Goal: Task Accomplishment & Management: Use online tool/utility

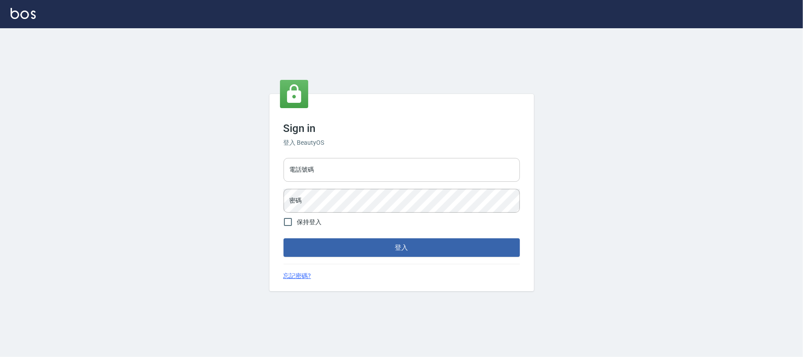
click at [309, 170] on input "電話號碼" at bounding box center [401, 170] width 236 height 24
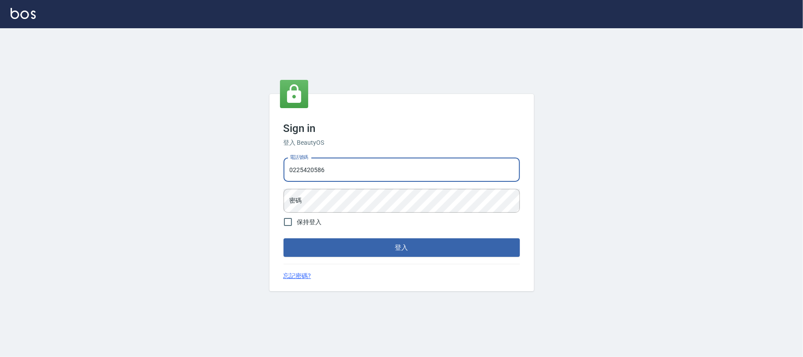
type input "0225420586"
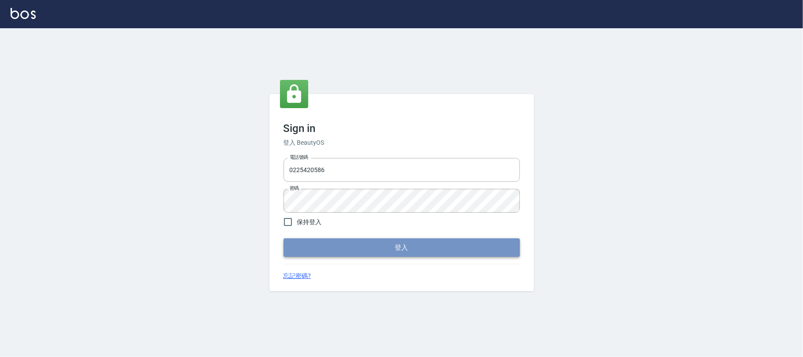
click at [406, 254] on button "登入" at bounding box center [401, 247] width 236 height 19
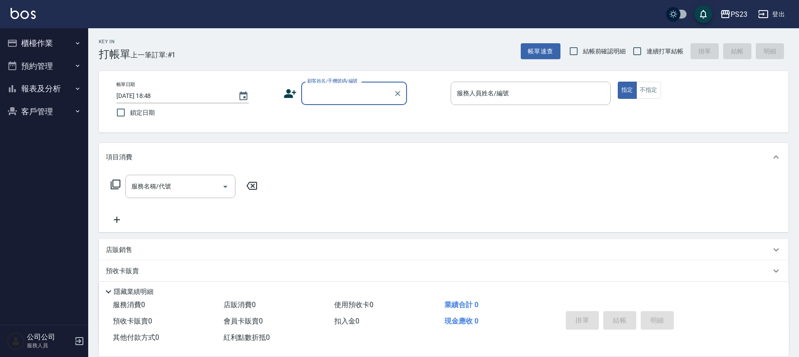
click at [41, 43] on button "櫃檯作業" at bounding box center [44, 43] width 81 height 23
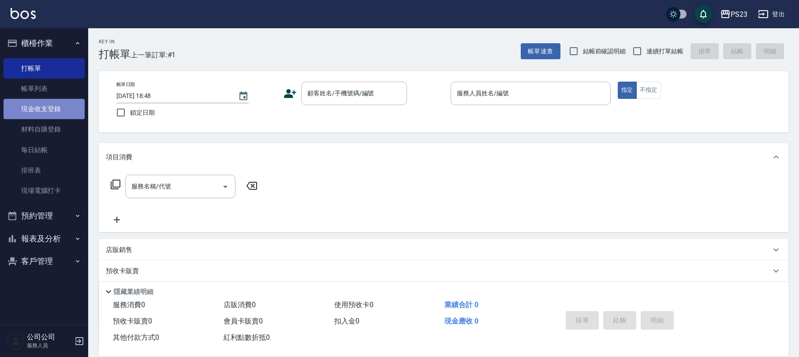
click at [45, 106] on link "現金收支登錄" at bounding box center [44, 109] width 81 height 20
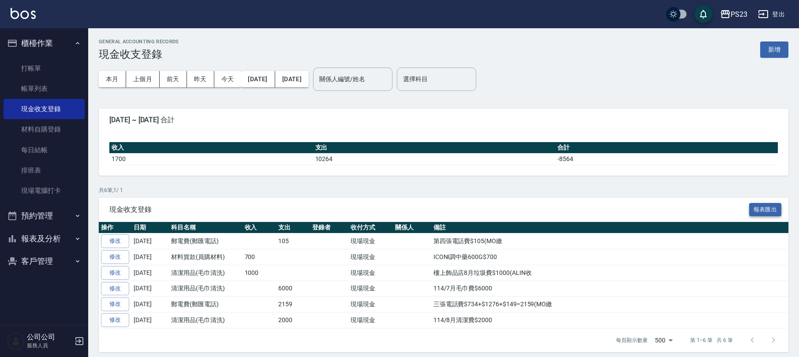
click at [773, 209] on button "報表匯出" at bounding box center [765, 210] width 33 height 14
click at [777, 50] on button "新增" at bounding box center [774, 49] width 28 height 16
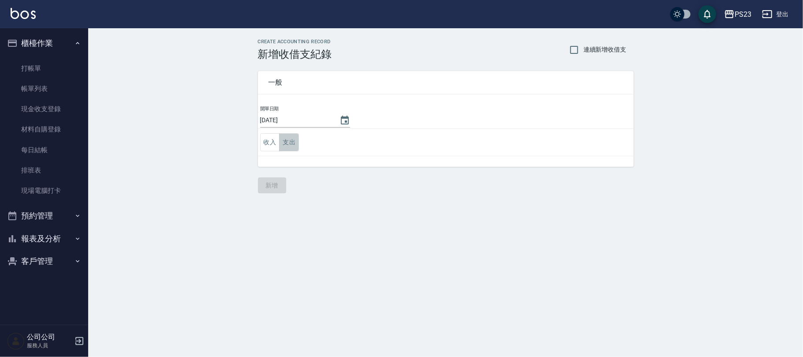
click at [290, 144] on button "支出" at bounding box center [289, 142] width 20 height 18
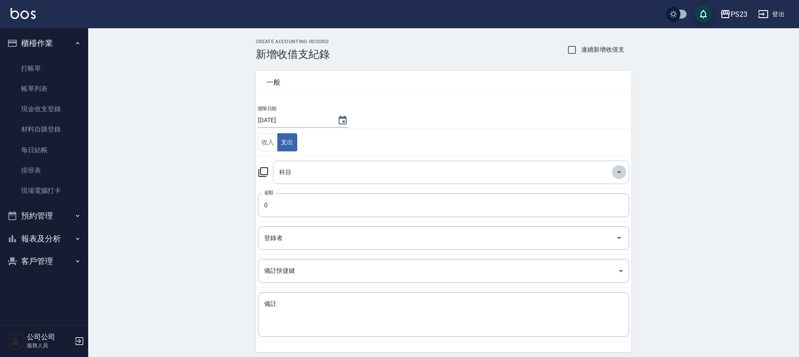
click at [613, 172] on button "Open" at bounding box center [619, 172] width 14 height 14
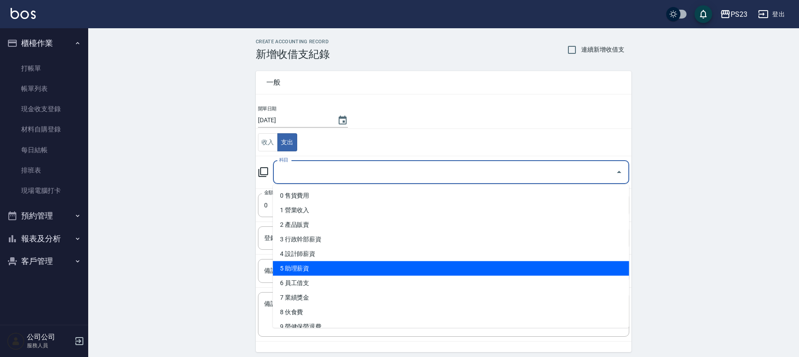
click at [317, 265] on li "5 助理薪資" at bounding box center [451, 268] width 356 height 15
type input "5 助理薪資"
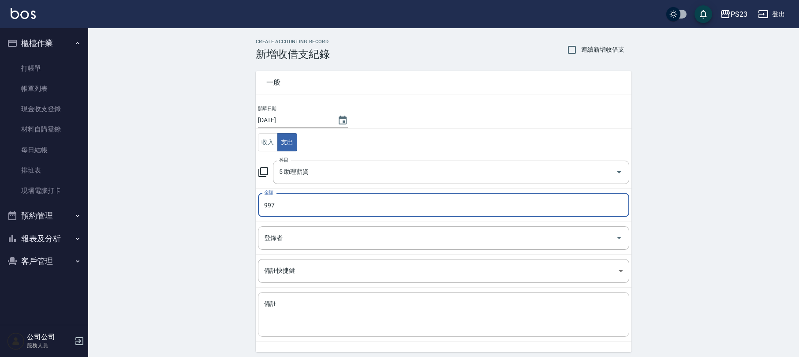
type input "997"
click at [286, 295] on div "x 備註" at bounding box center [443, 314] width 371 height 45
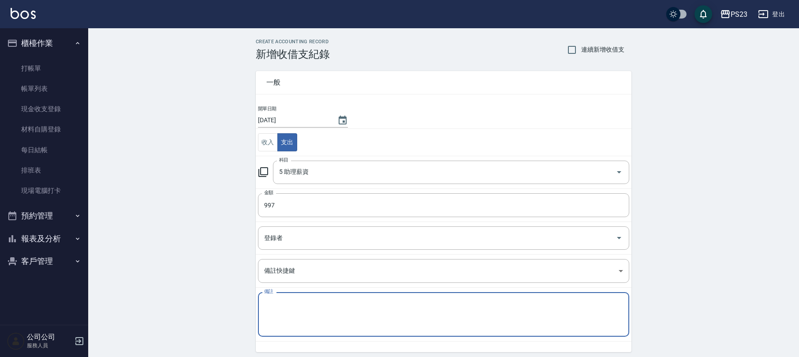
type textarea "k"
type textarea "ㄠ"
click at [288, 308] on textarea "Lori日薪967+來回車資$30" at bounding box center [443, 314] width 359 height 30
click at [353, 309] on textarea "Lori日薪$967+來回車資$30" at bounding box center [443, 314] width 359 height 30
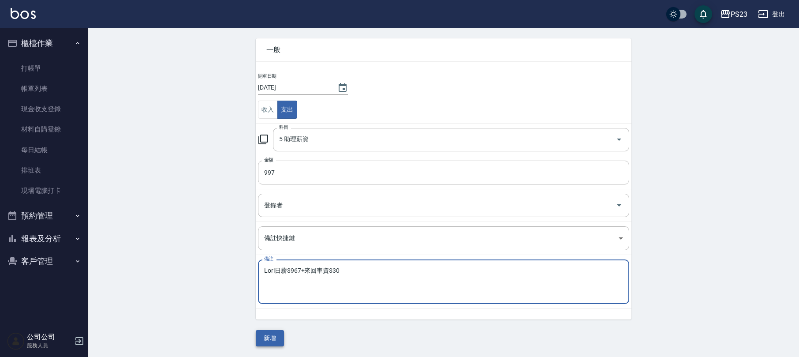
type textarea "Lori日薪$967+來回車資$30"
click at [267, 341] on button "新增" at bounding box center [270, 338] width 28 height 16
